Goal: Check status: Check status

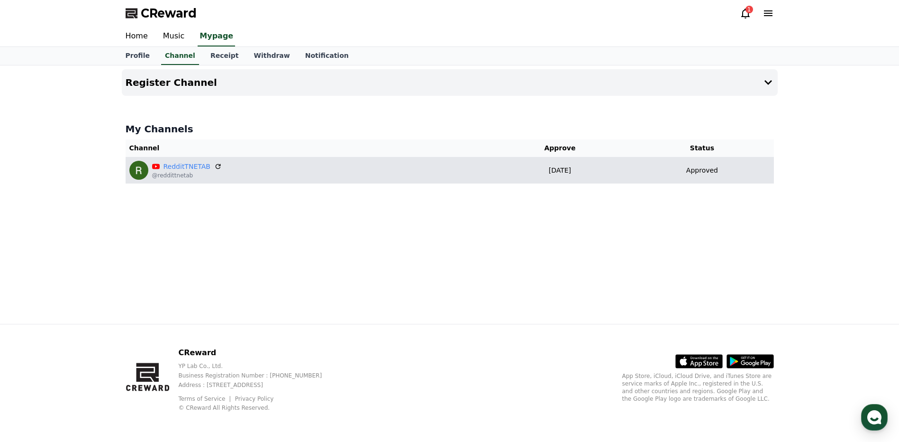
click at [504, 174] on p "[DATE]" at bounding box center [560, 170] width 134 height 10
drag, startPoint x: 685, startPoint y: 173, endPoint x: 729, endPoint y: 172, distance: 44.1
click at [729, 172] on div "Approved" at bounding box center [702, 170] width 136 height 10
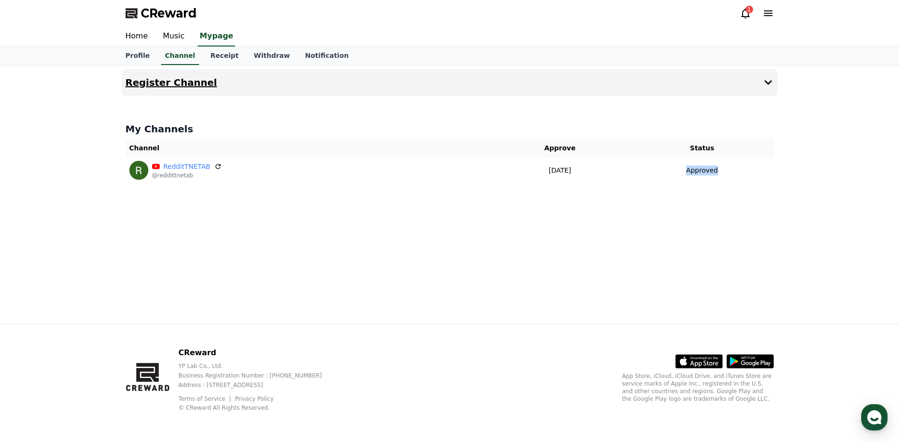
click at [663, 83] on button "Register Channel" at bounding box center [450, 82] width 656 height 27
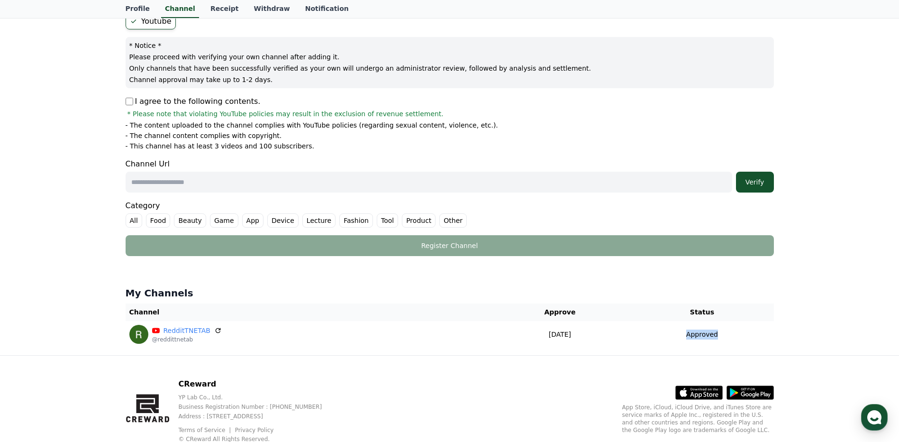
scroll to position [125, 0]
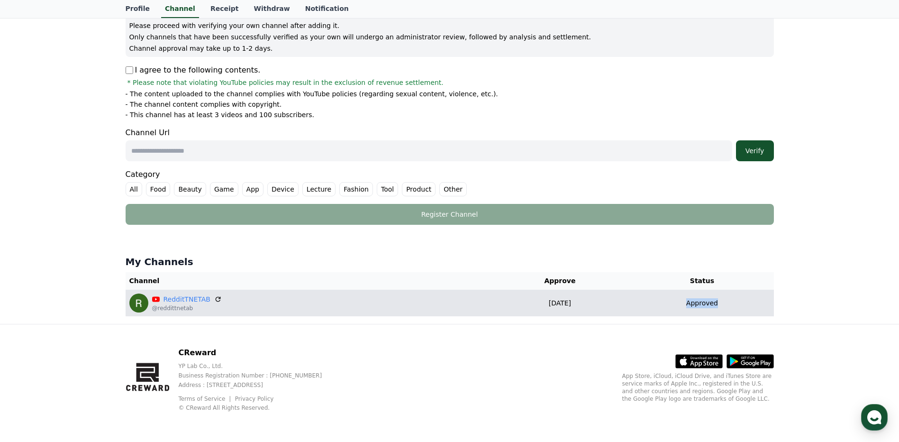
drag, startPoint x: 702, startPoint y: 306, endPoint x: 679, endPoint y: 303, distance: 23.9
click at [679, 303] on div "Approved" at bounding box center [702, 303] width 136 height 10
drag, startPoint x: 680, startPoint y: 302, endPoint x: 723, endPoint y: 304, distance: 43.2
click at [723, 304] on div "Approved" at bounding box center [702, 303] width 136 height 10
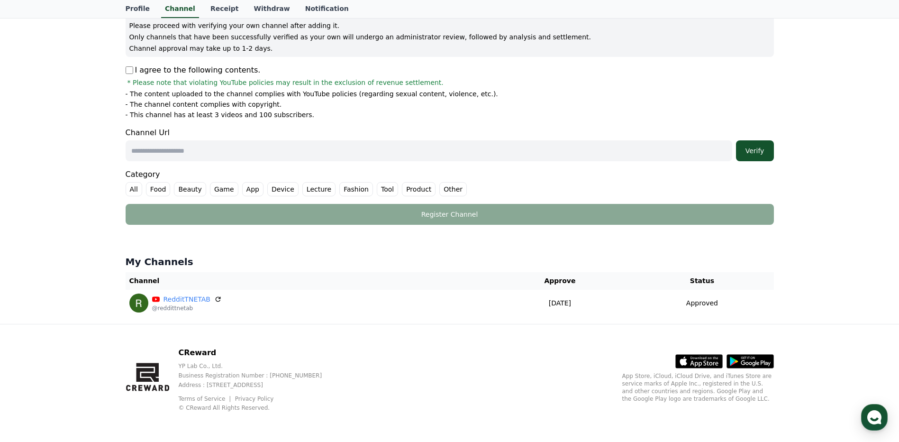
drag, startPoint x: 723, startPoint y: 304, endPoint x: 703, endPoint y: 233, distance: 73.8
click at [703, 233] on div at bounding box center [450, 232] width 656 height 8
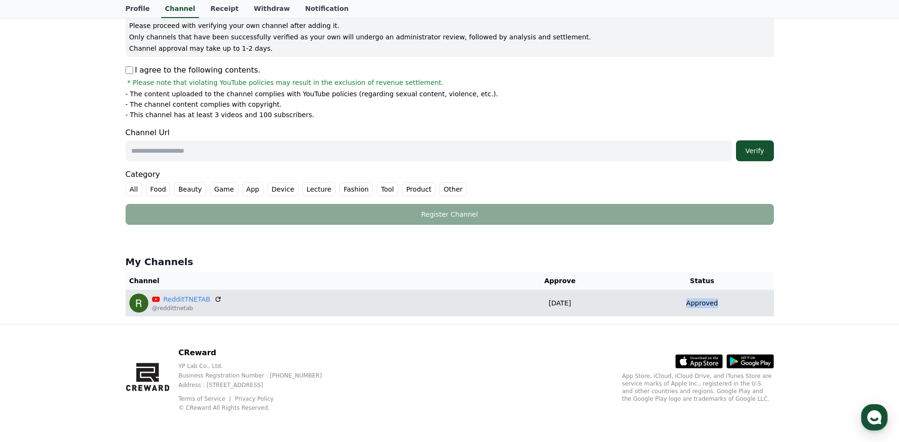
drag, startPoint x: 723, startPoint y: 300, endPoint x: 690, endPoint y: 304, distance: 32.9
click at [690, 304] on div "Approved" at bounding box center [702, 303] width 136 height 10
copy p "Approved"
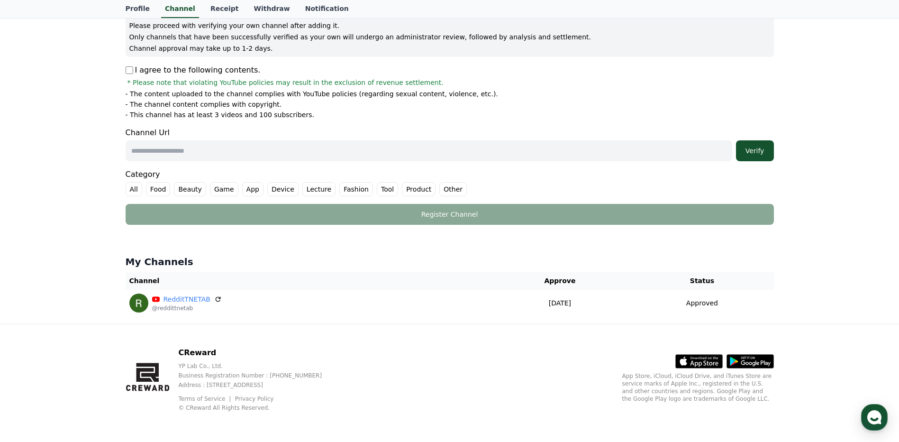
click at [616, 277] on th "Approve" at bounding box center [559, 281] width 141 height 18
